Goal: Book appointment/travel/reservation

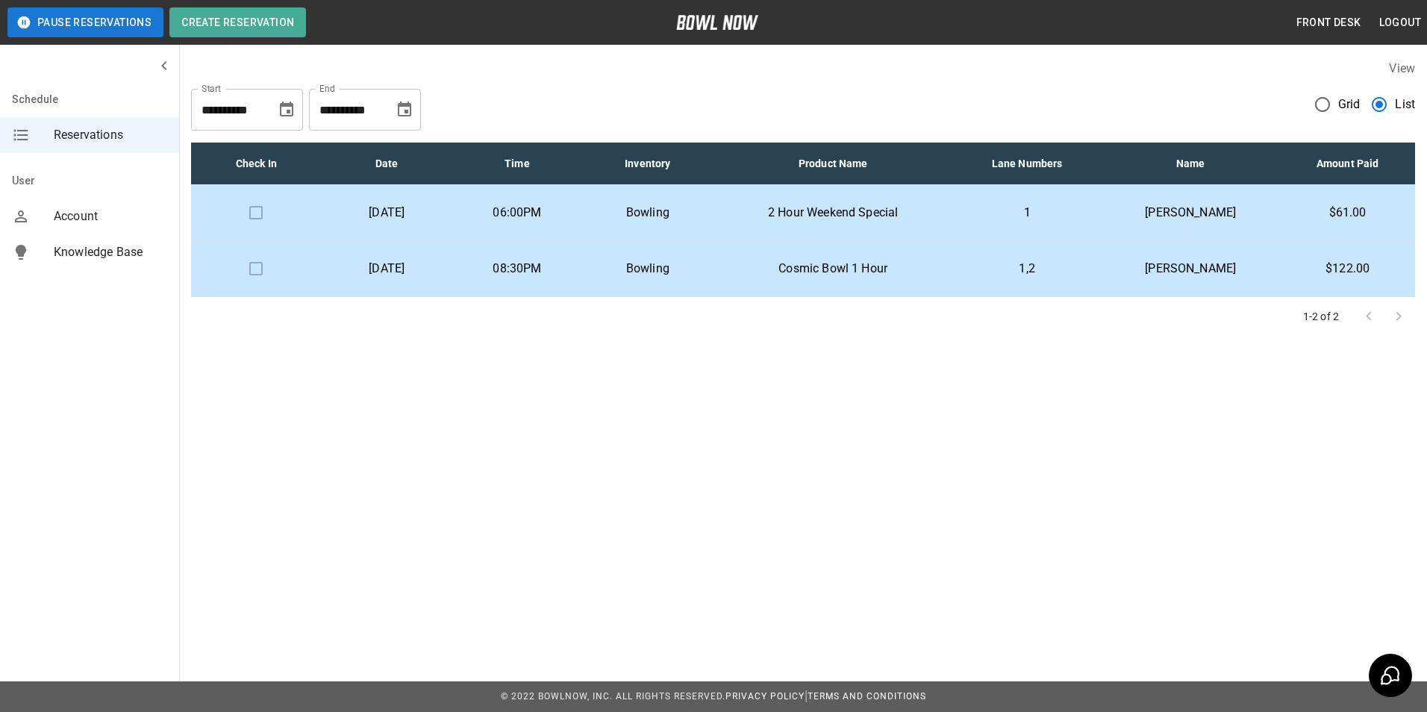
click at [1343, 112] on span "Grid" at bounding box center [1349, 105] width 22 height 18
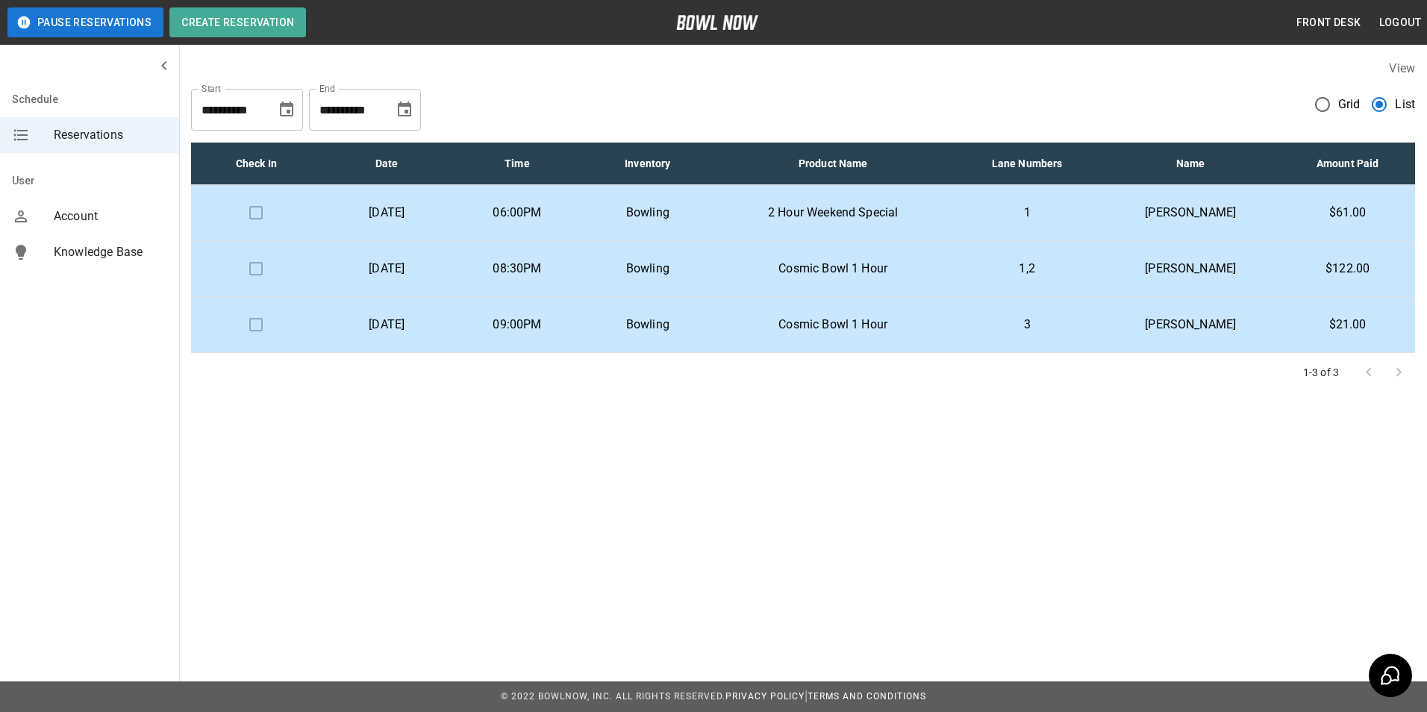
click at [693, 320] on p "Bowling" at bounding box center [647, 325] width 107 height 18
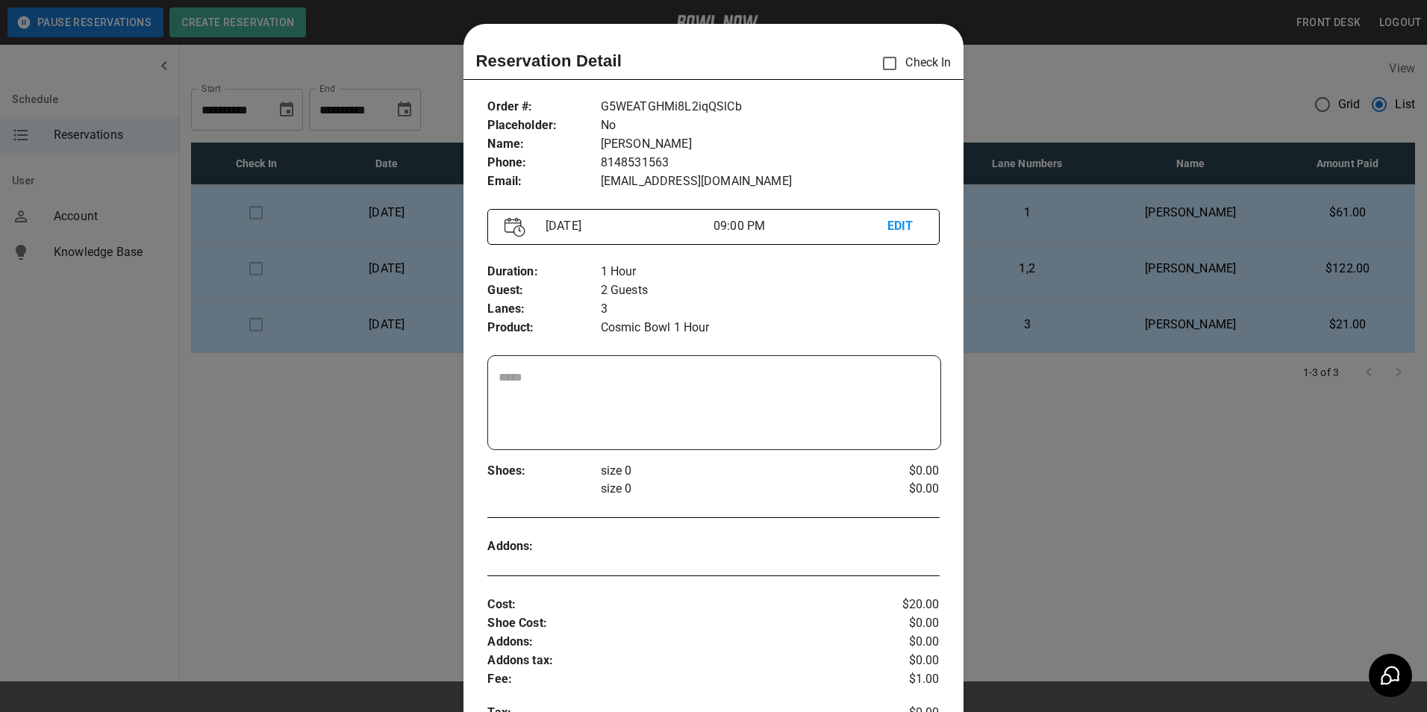
click at [1004, 214] on div at bounding box center [713, 356] width 1427 height 712
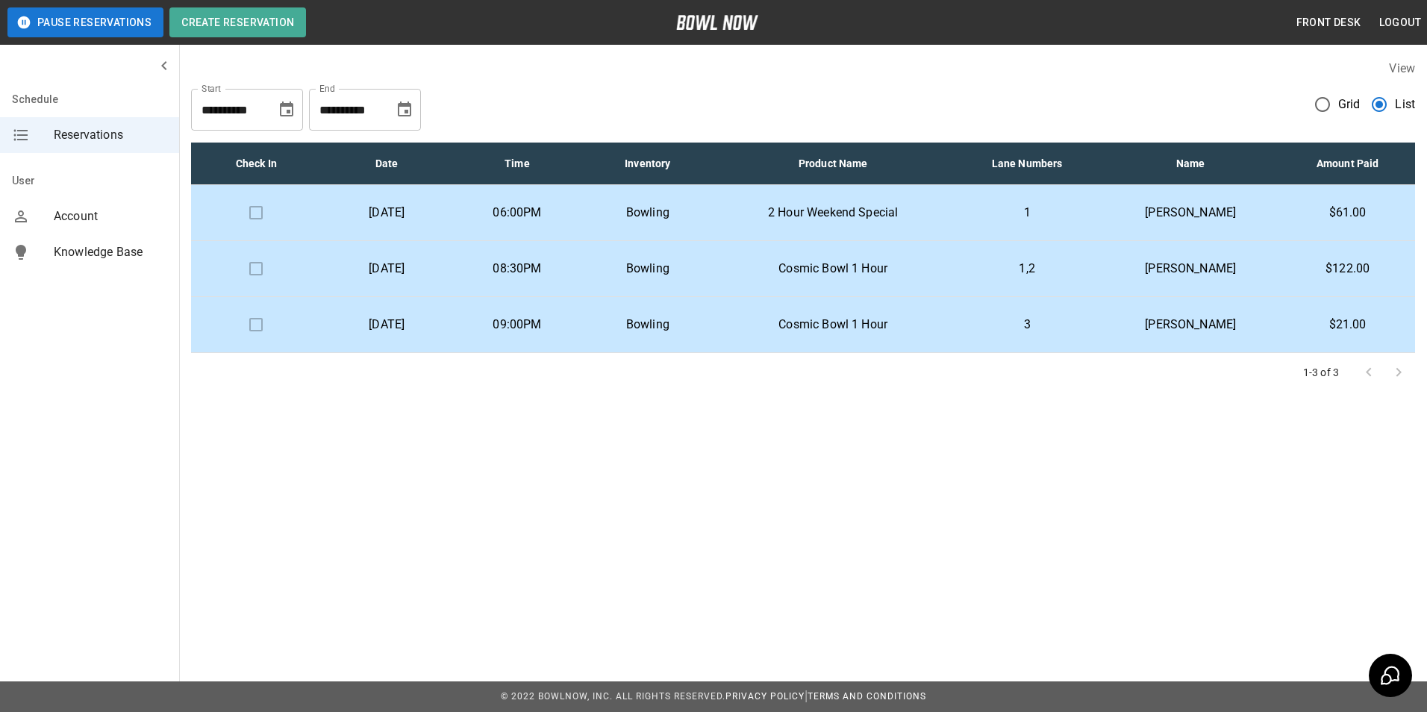
click at [953, 212] on td "2 Hour Weekend Special" at bounding box center [833, 213] width 240 height 56
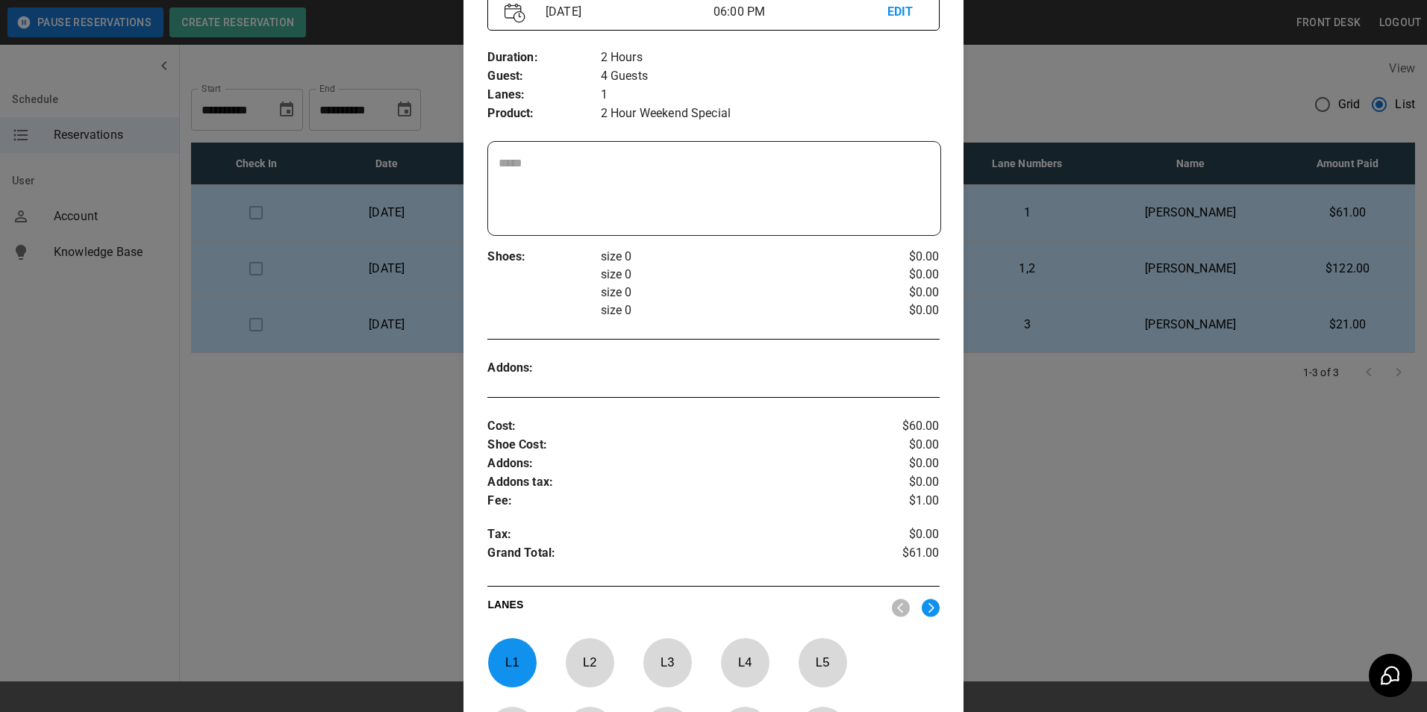
scroll to position [248, 0]
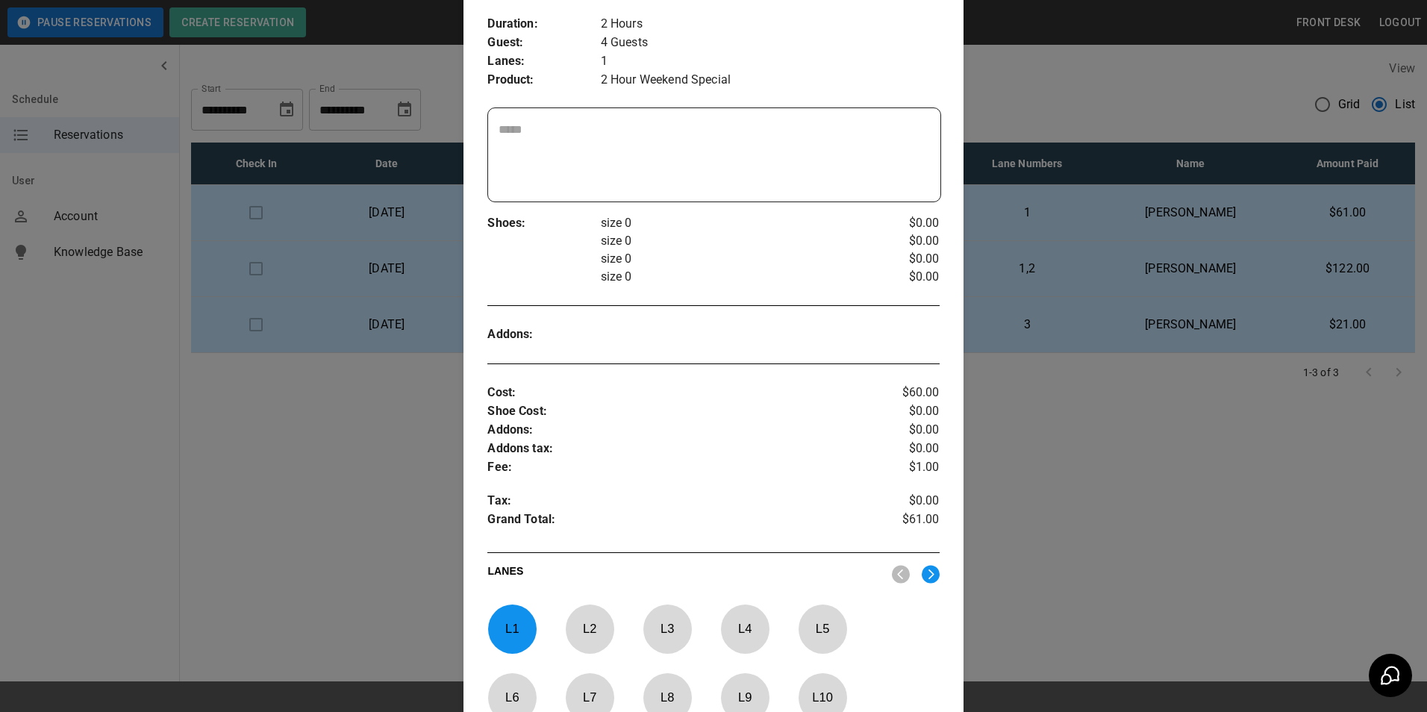
click at [1350, 272] on div at bounding box center [713, 356] width 1427 height 712
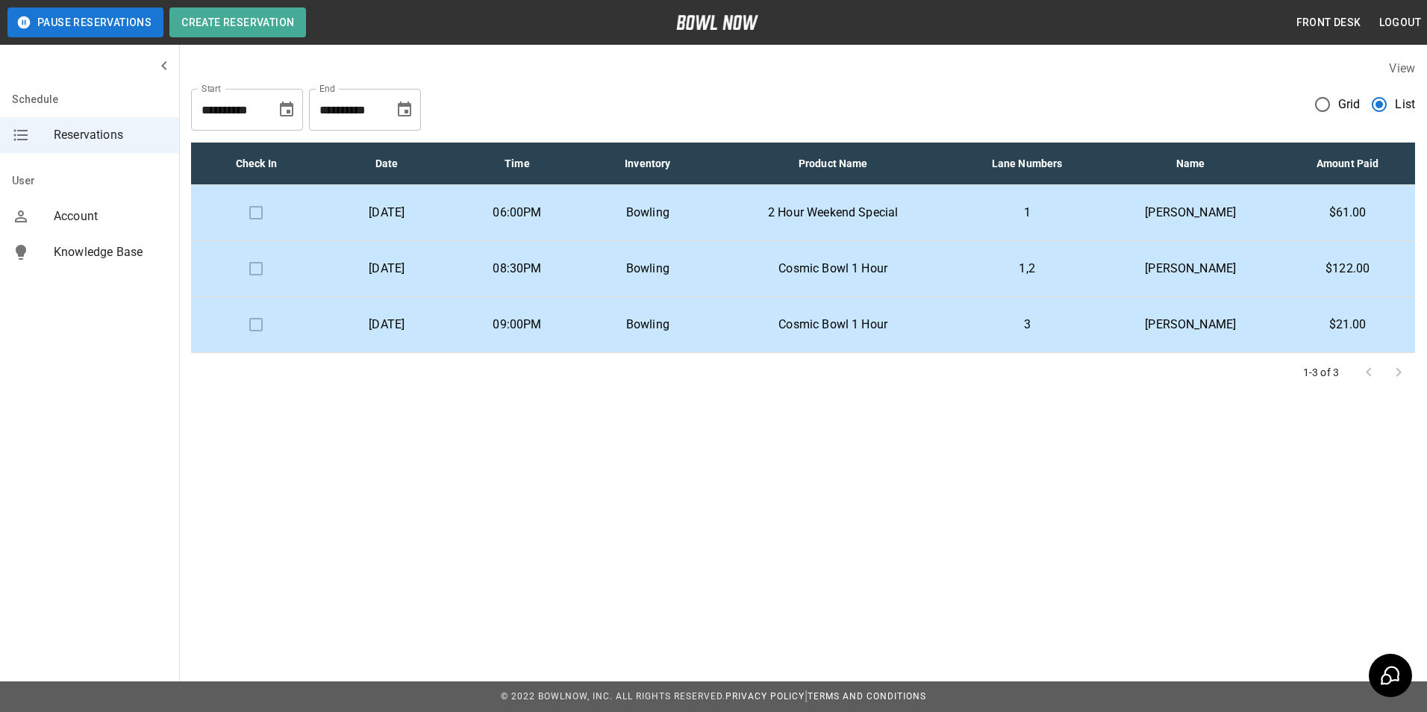
click at [1349, 272] on p "$122.00" at bounding box center [1347, 269] width 111 height 18
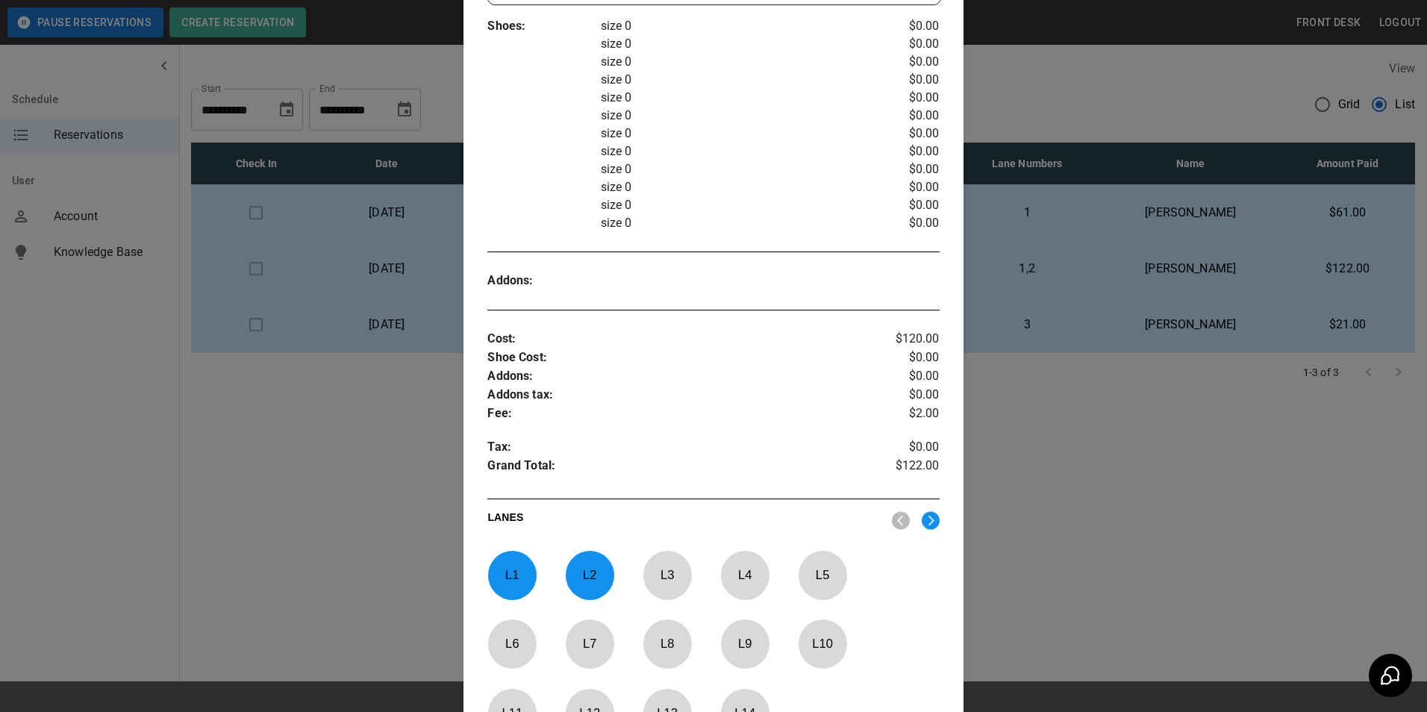
scroll to position [472, 0]
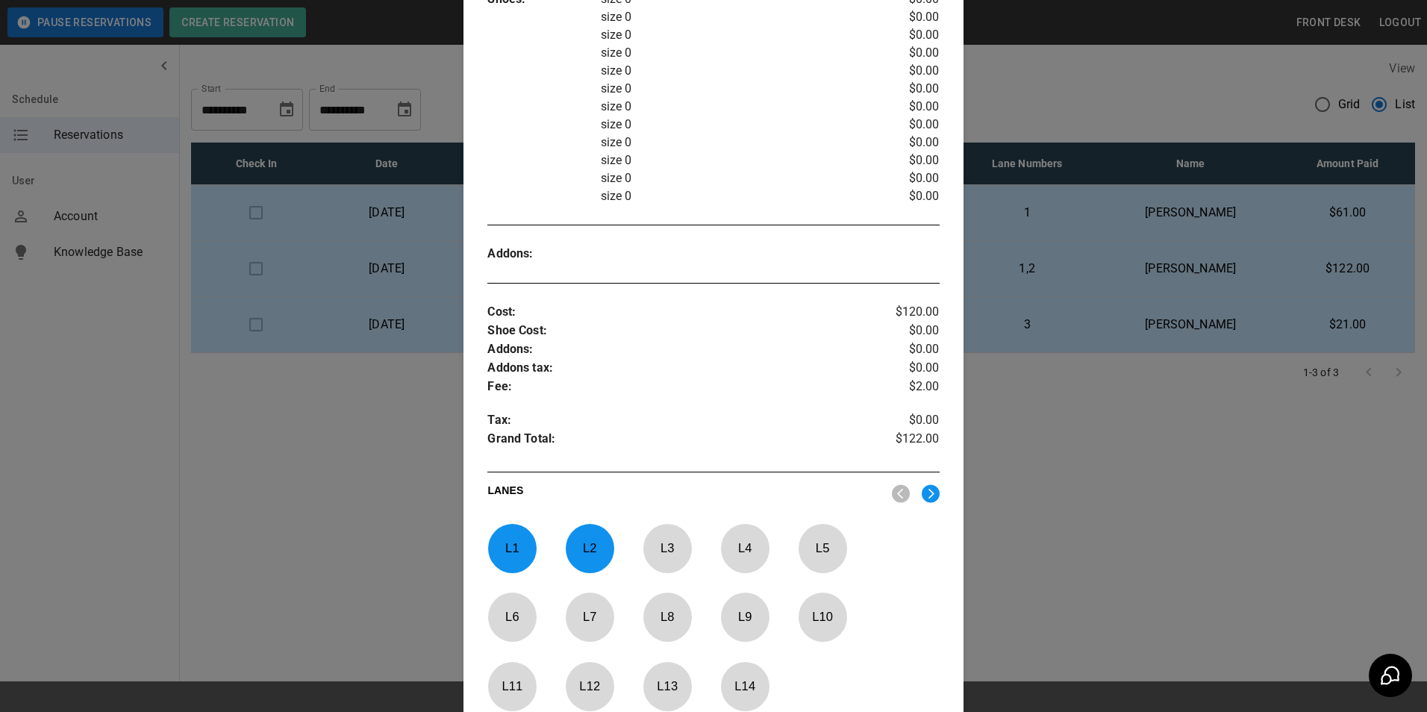
click at [1157, 204] on div at bounding box center [713, 356] width 1427 height 712
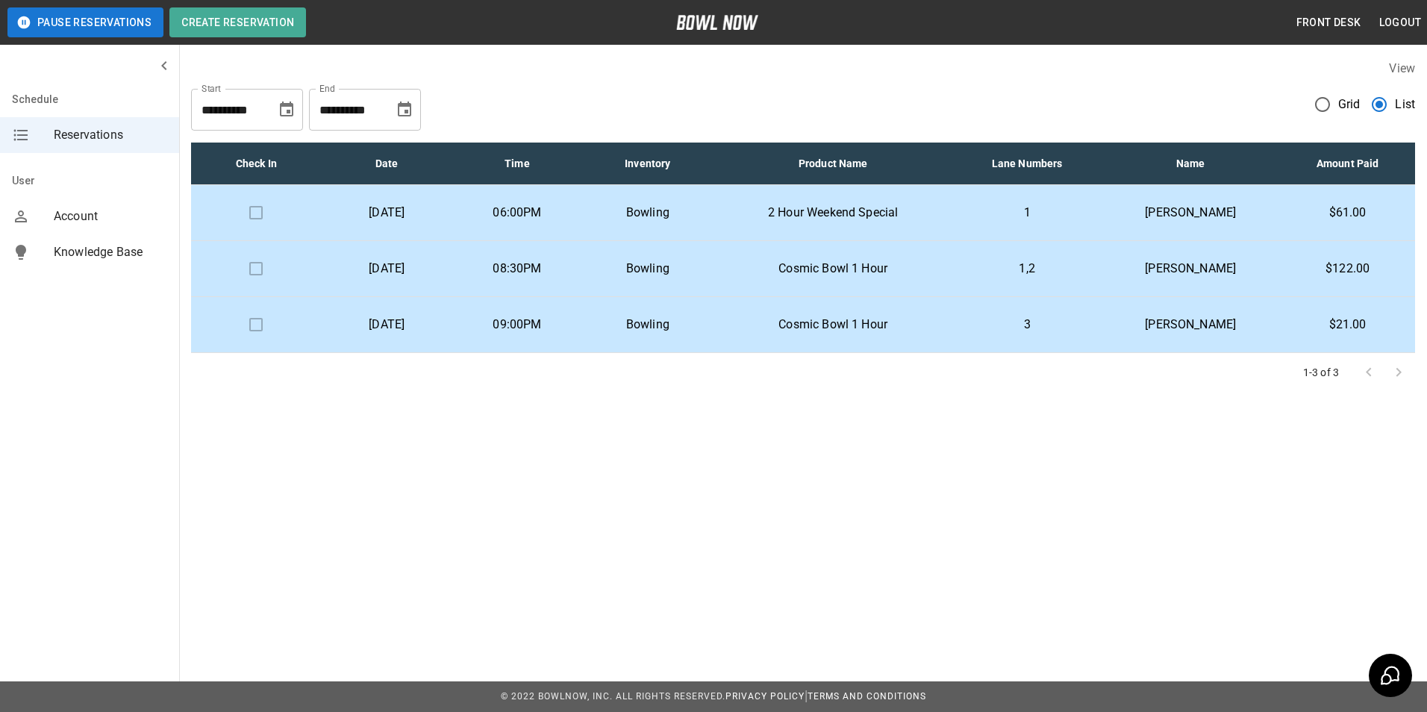
click at [1101, 207] on td "1" at bounding box center [1027, 213] width 148 height 56
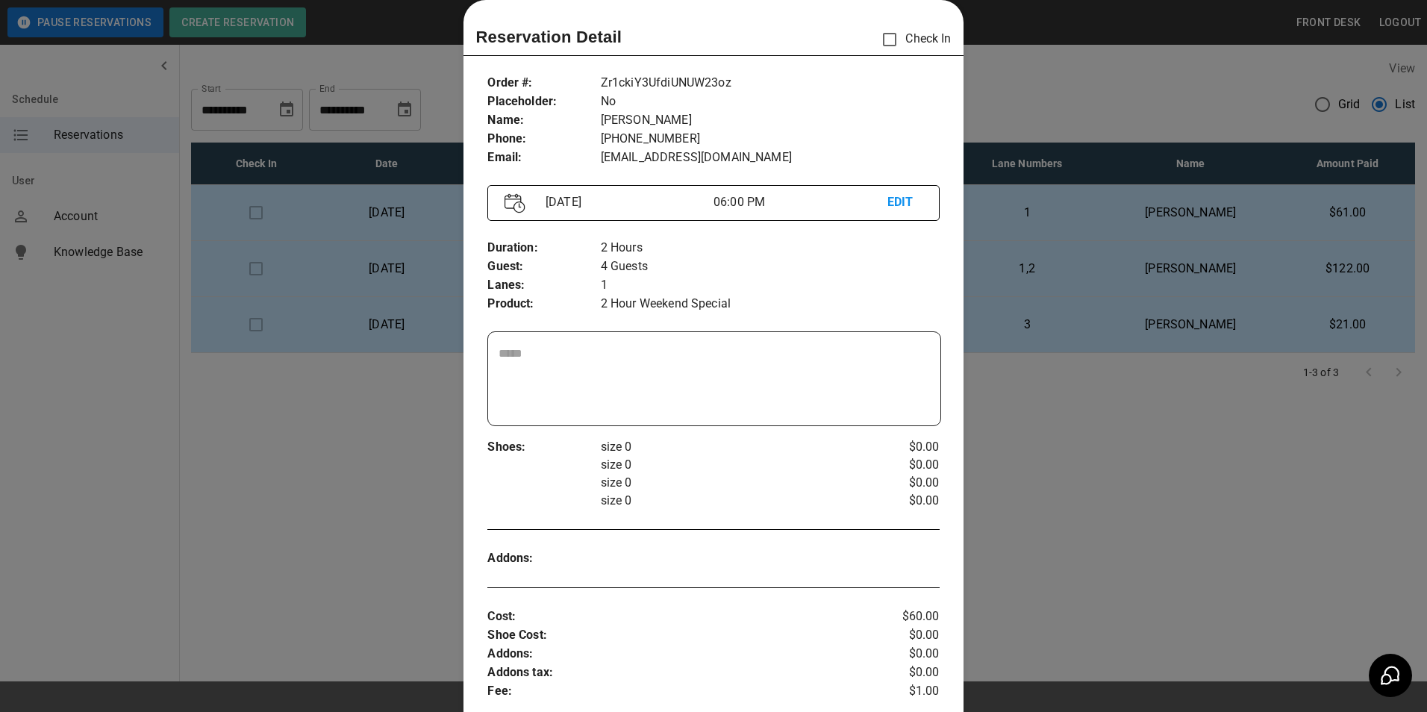
scroll to position [248, 0]
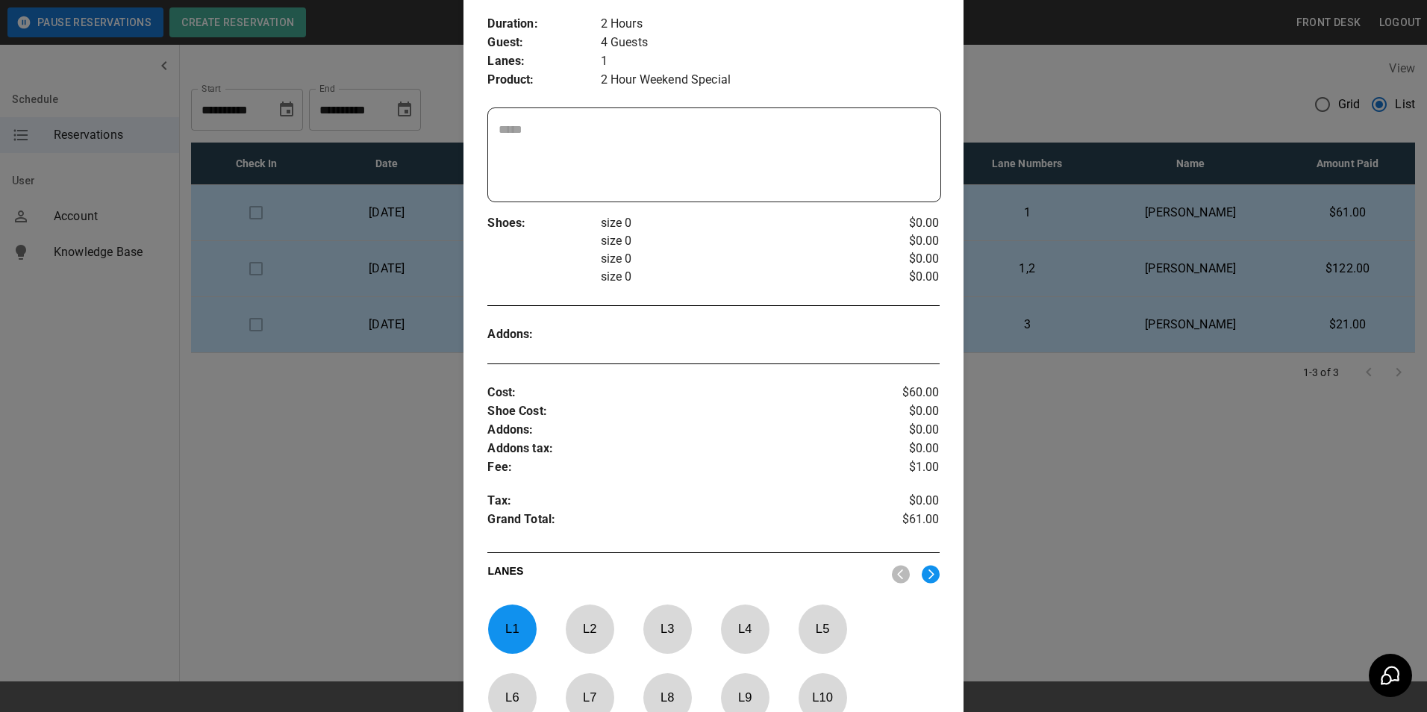
click at [1335, 107] on div at bounding box center [713, 356] width 1427 height 712
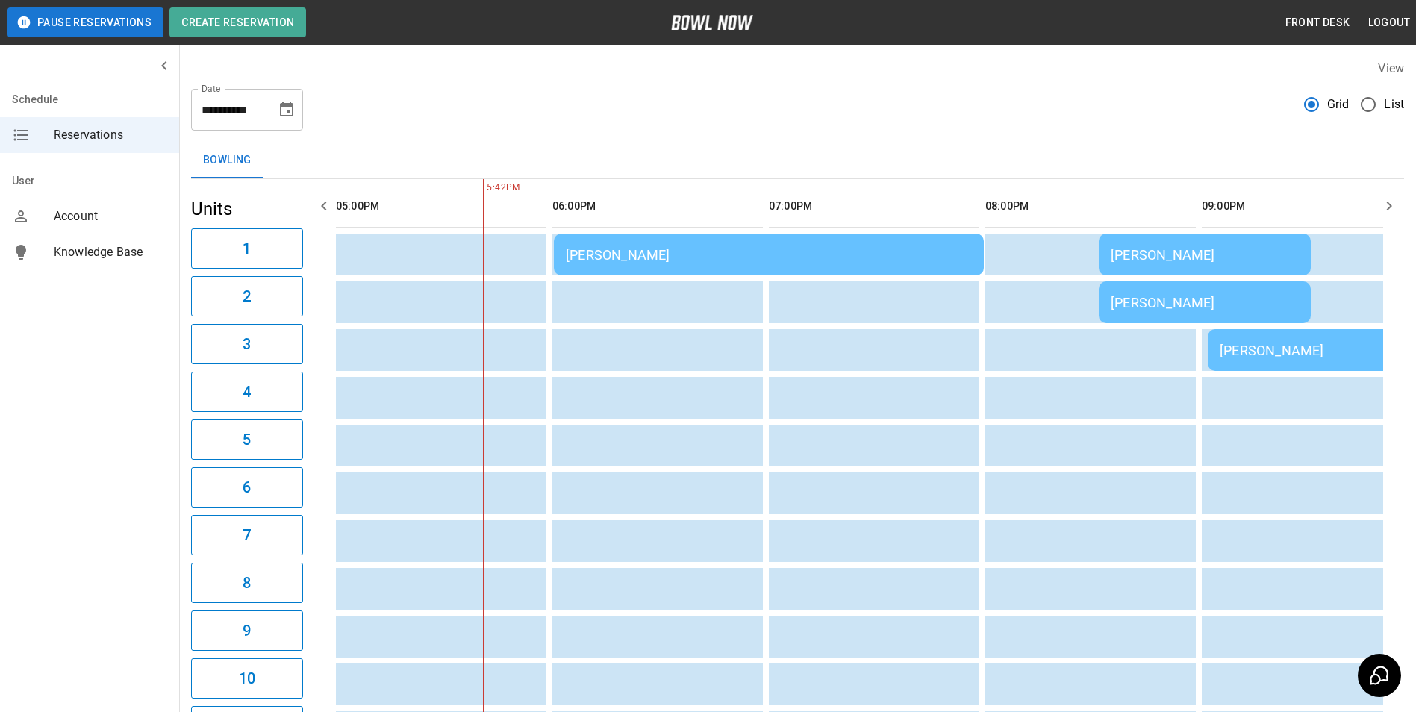
click at [1393, 100] on span "List" at bounding box center [1393, 105] width 20 height 18
